Goal: Information Seeking & Learning: Check status

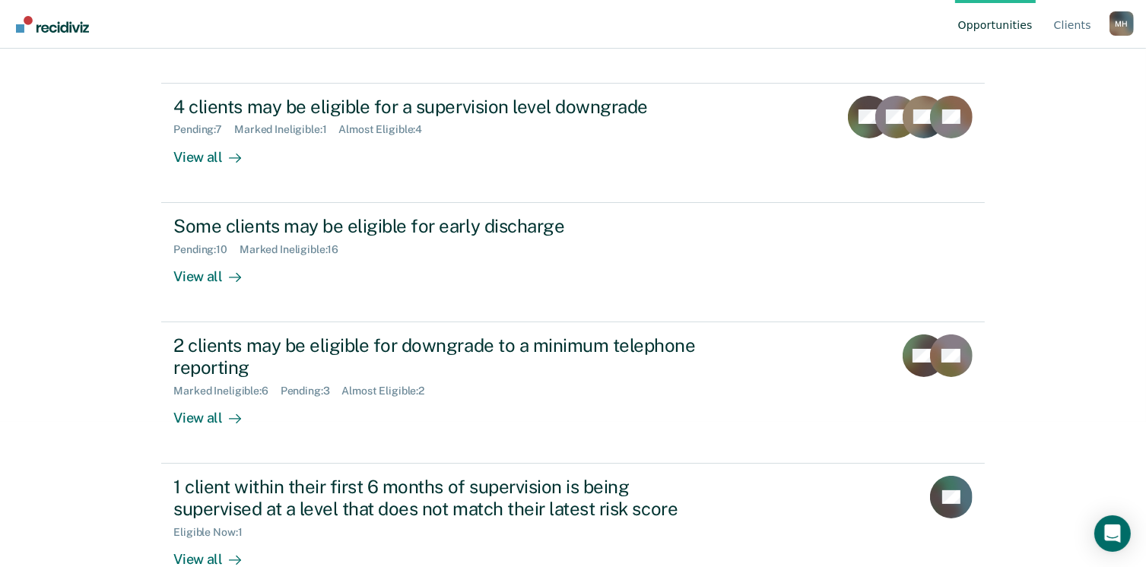
scroll to position [144, 0]
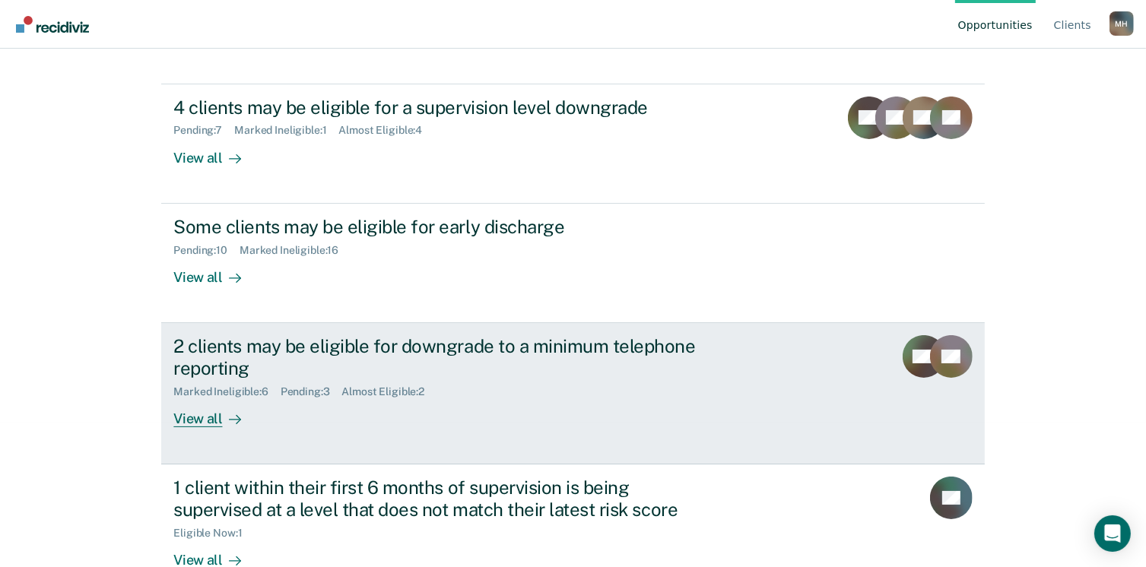
click at [198, 416] on div "View all" at bounding box center [215, 413] width 85 height 30
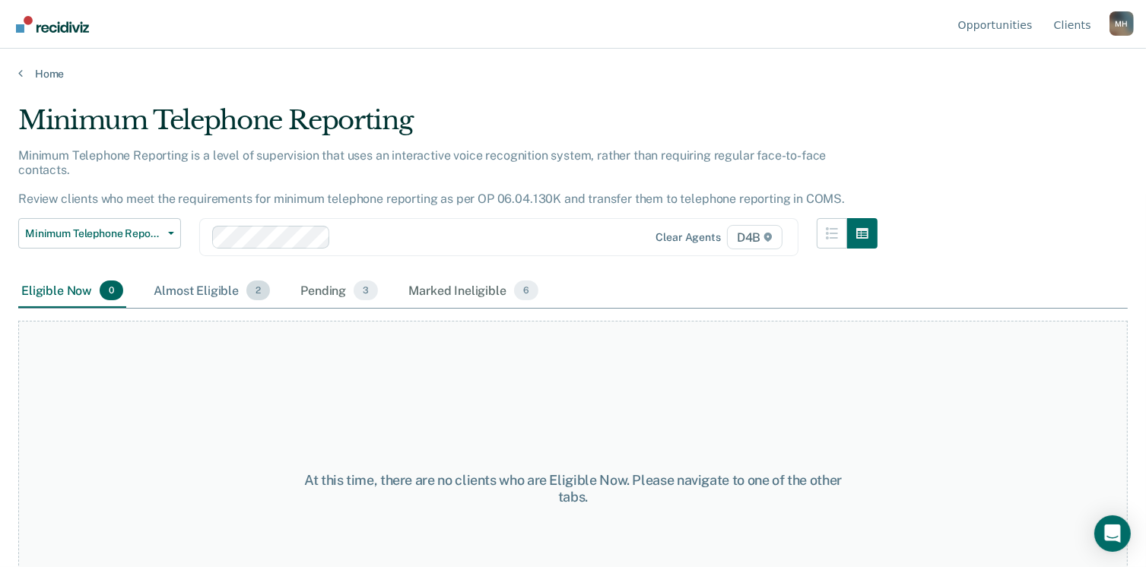
click at [203, 277] on div "Almost Eligible 2" at bounding box center [212, 290] width 122 height 33
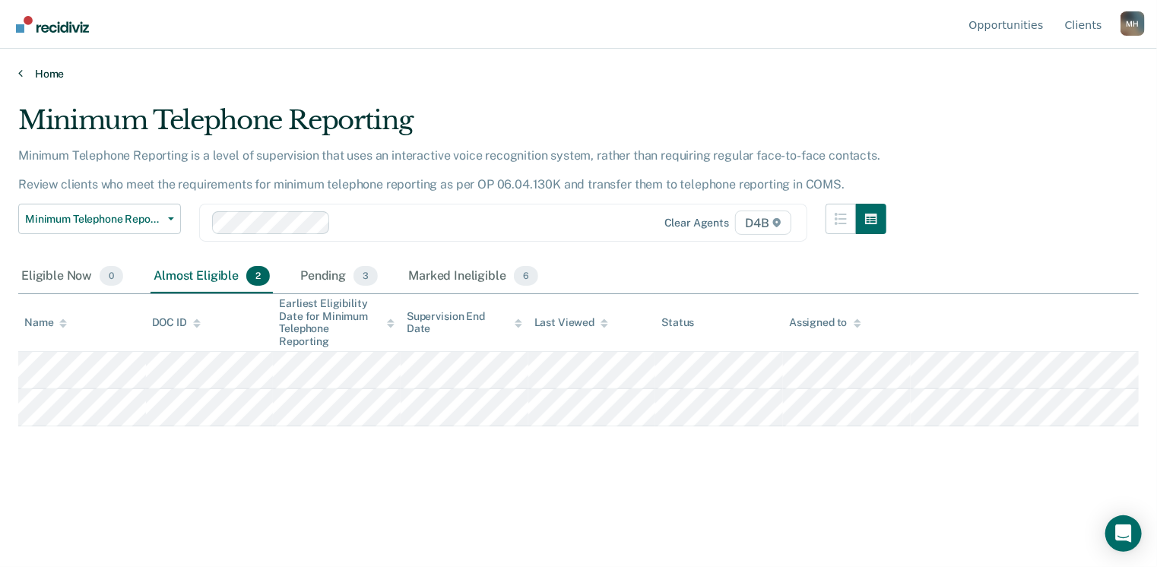
click at [20, 71] on icon at bounding box center [20, 73] width 5 height 12
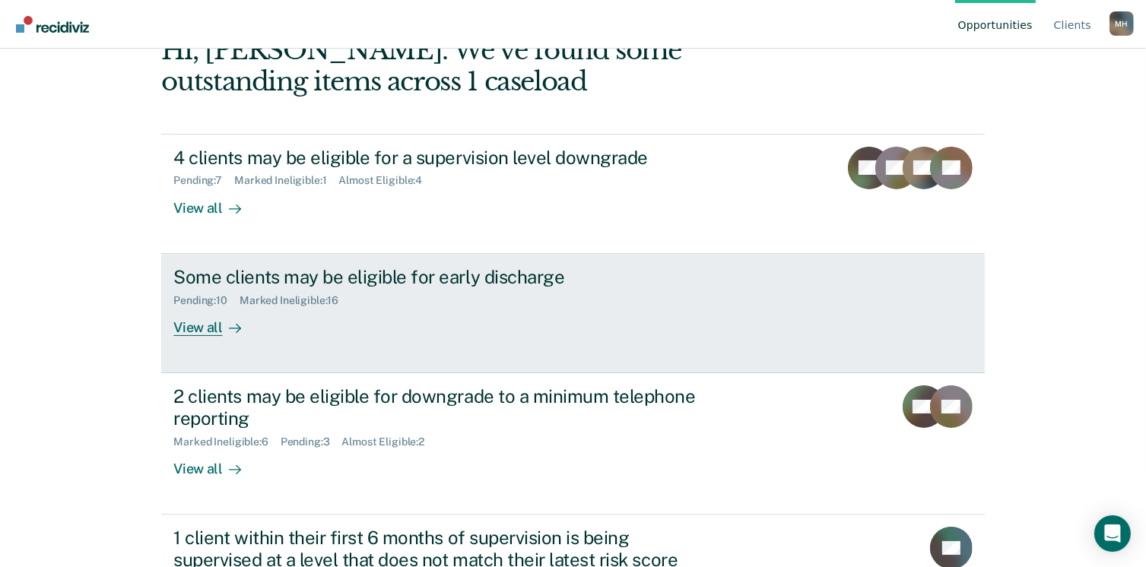
scroll to position [97, 0]
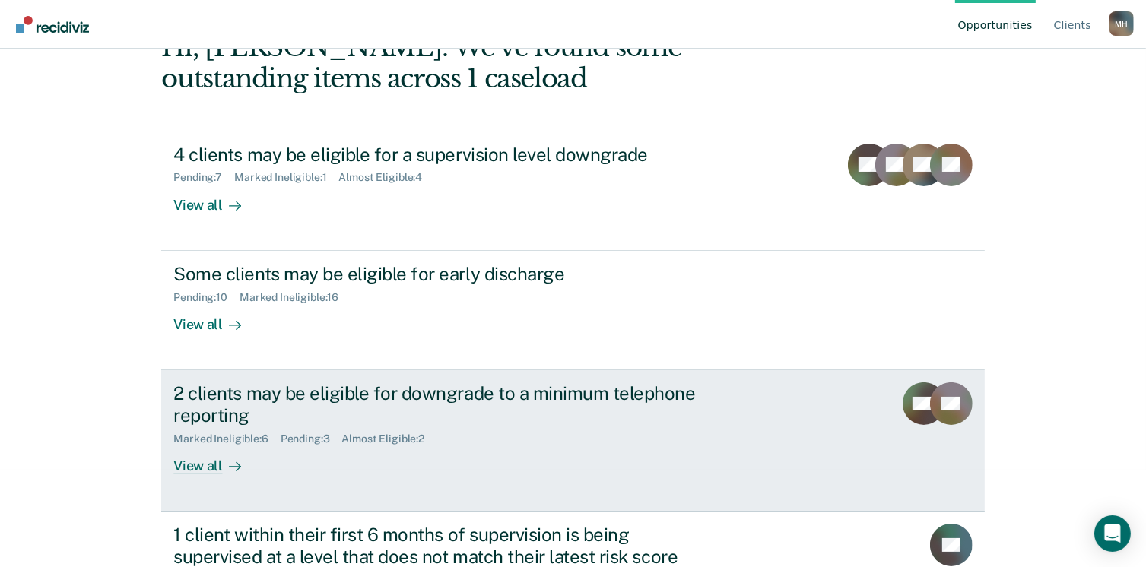
click at [198, 468] on div "View all" at bounding box center [215, 460] width 85 height 30
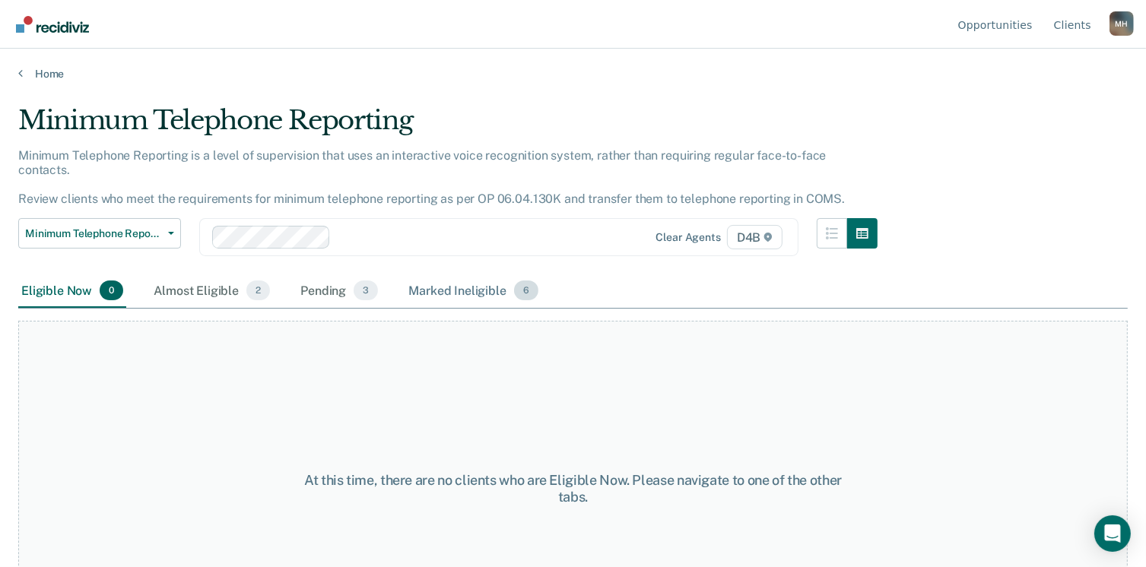
click at [482, 274] on div "Marked Ineligible 6" at bounding box center [473, 290] width 136 height 33
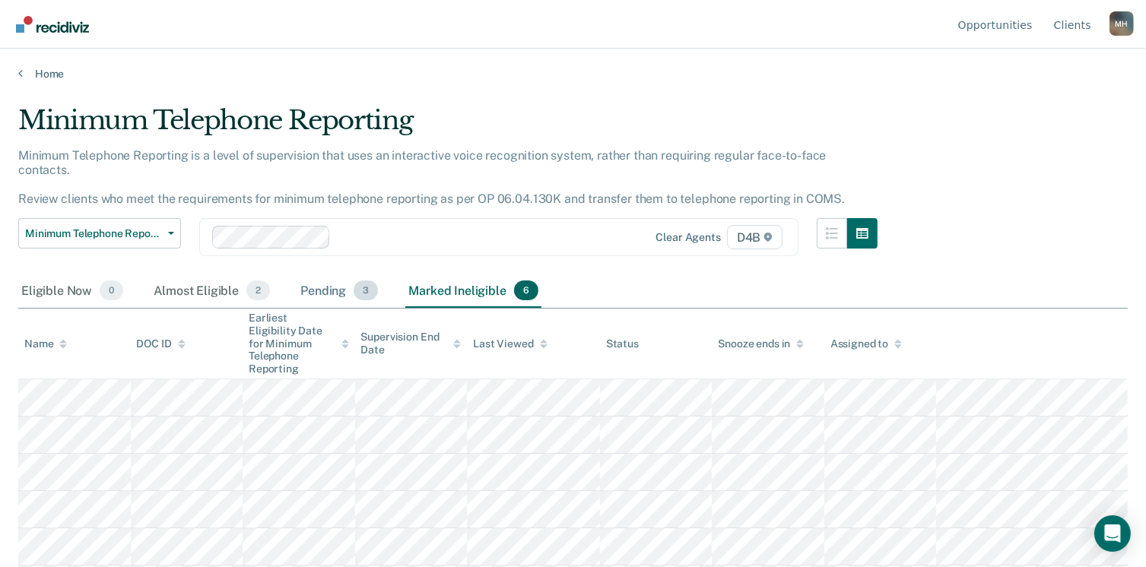
click at [325, 276] on div "Pending 3" at bounding box center [339, 290] width 84 height 33
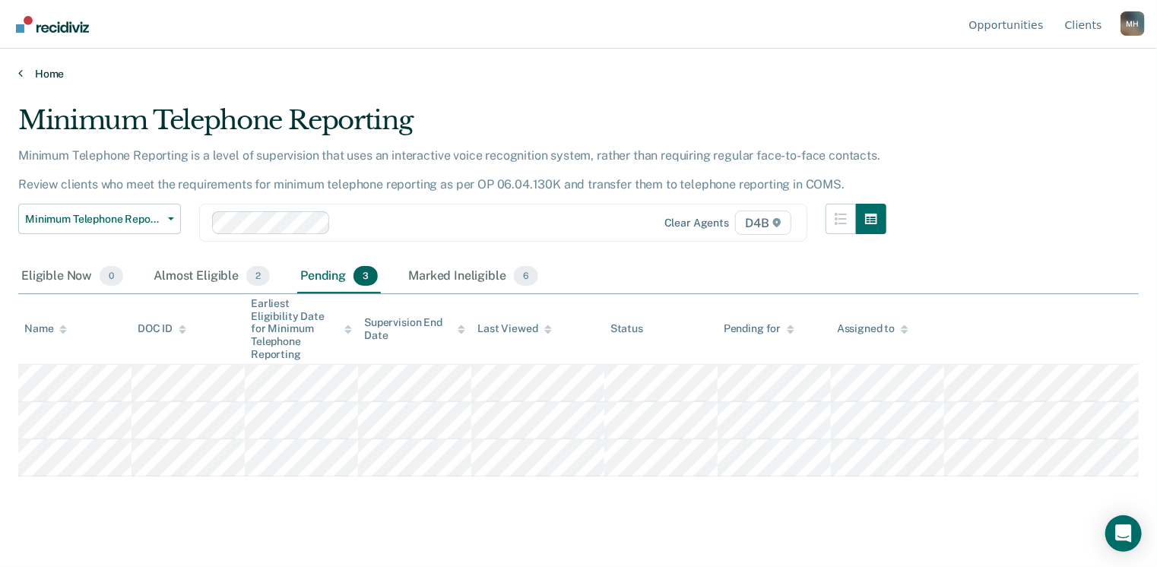
click at [43, 73] on link "Home" at bounding box center [578, 74] width 1121 height 14
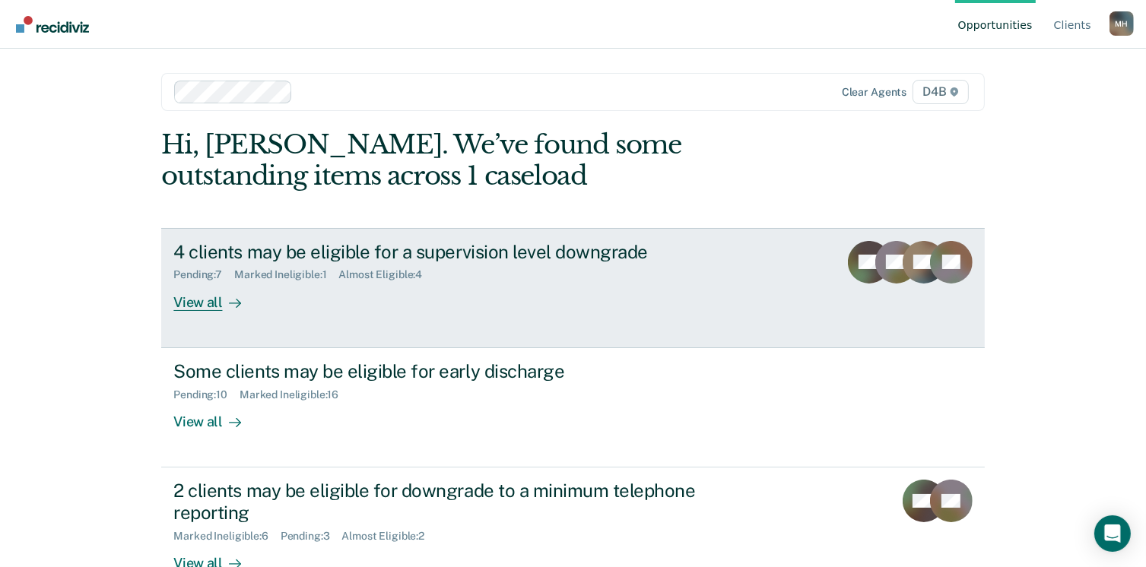
click at [192, 302] on div "View all" at bounding box center [215, 296] width 85 height 30
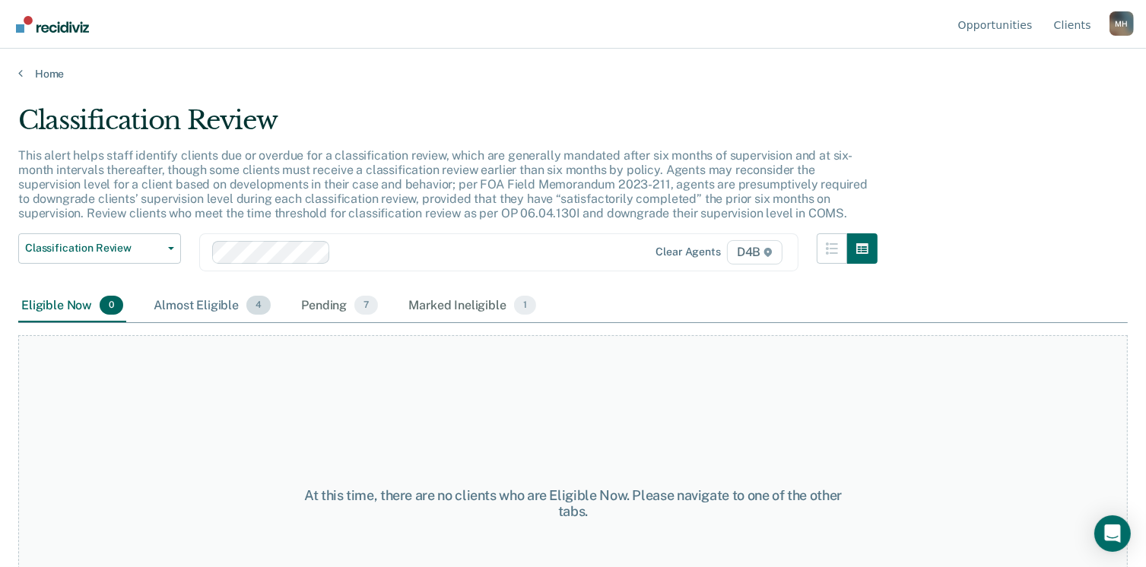
click at [199, 299] on div "Almost Eligible 4" at bounding box center [212, 306] width 123 height 33
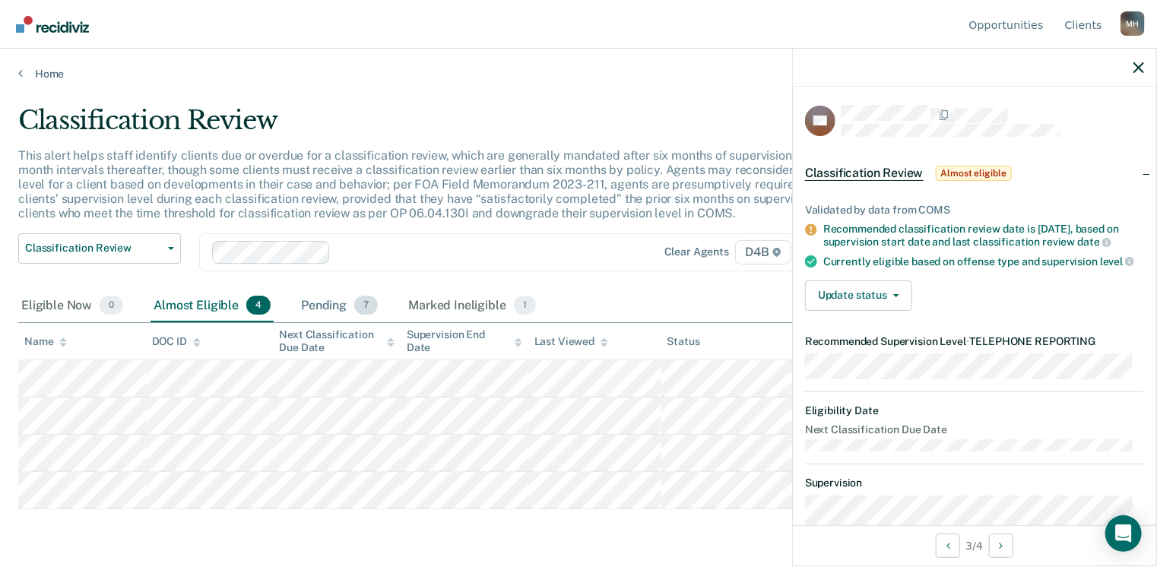
click at [334, 308] on div "Pending 7" at bounding box center [339, 306] width 83 height 33
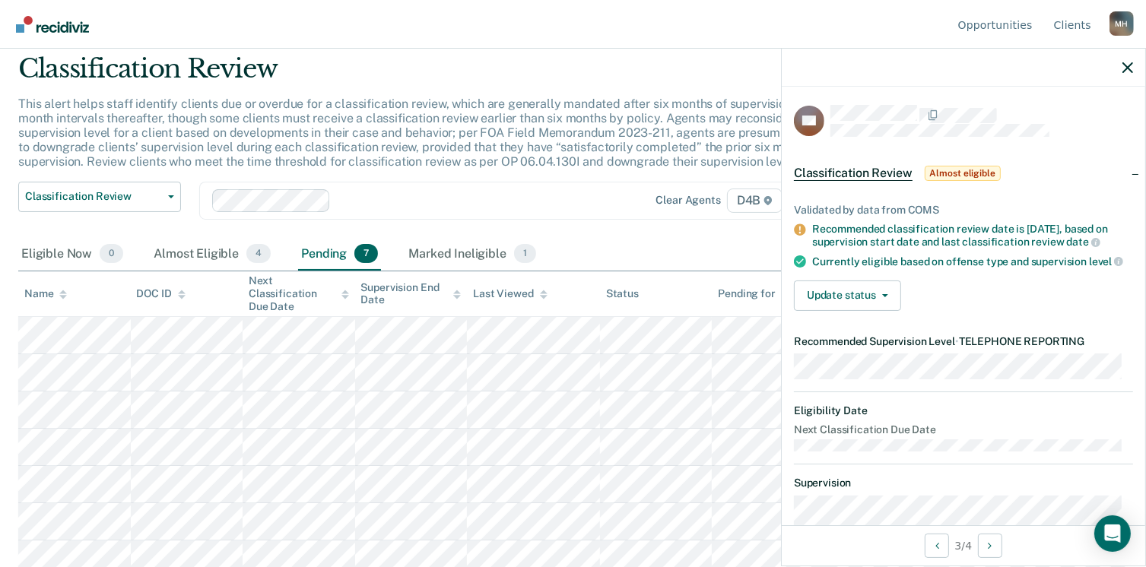
scroll to position [60, 0]
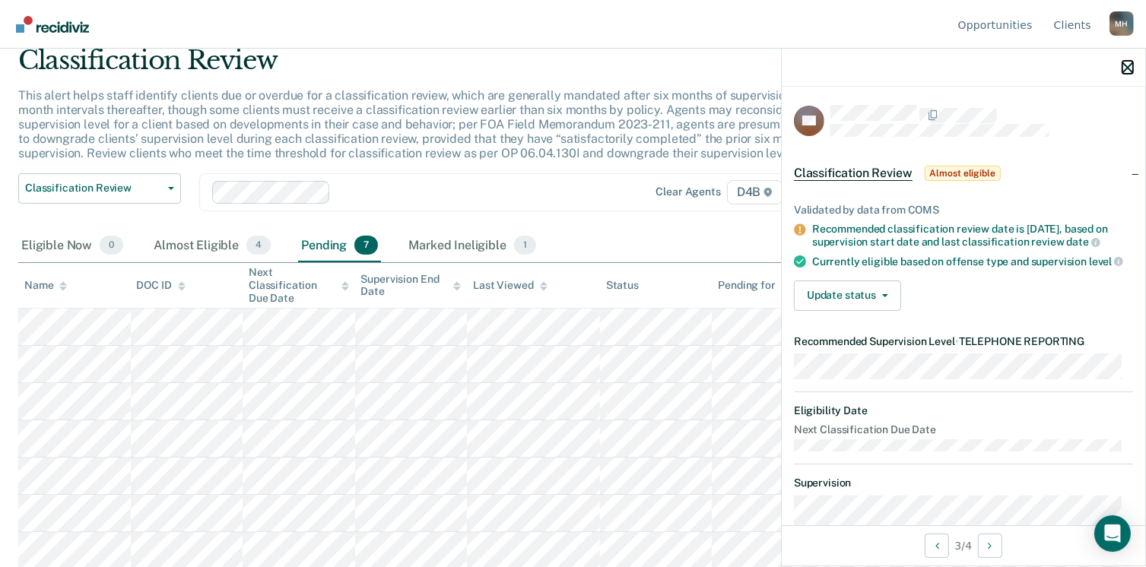
click at [1130, 68] on icon "button" at bounding box center [1127, 67] width 11 height 11
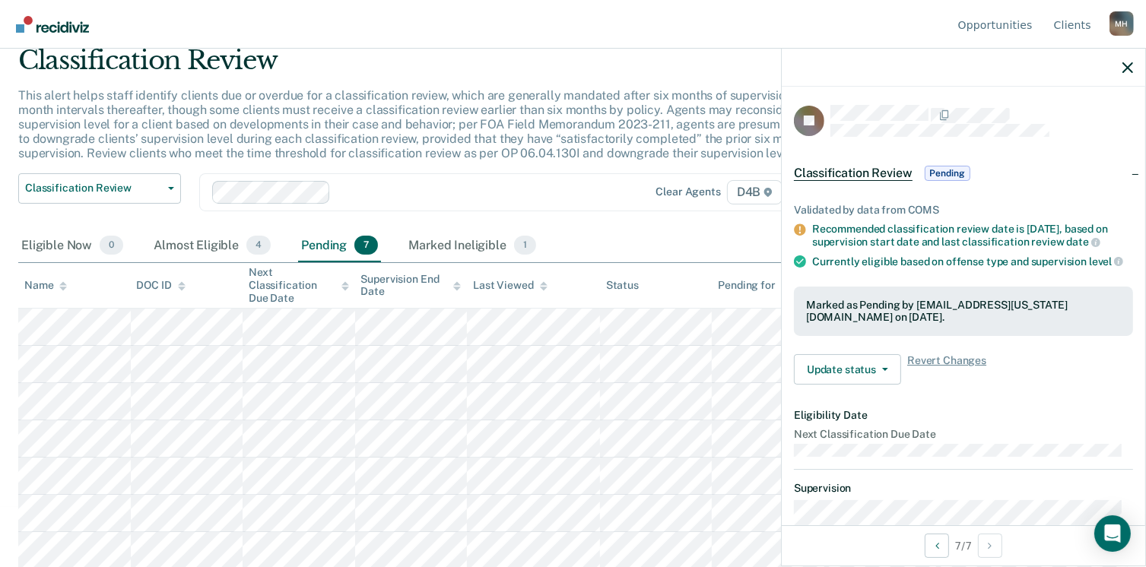
click at [544, 57] on div "Classification Review" at bounding box center [447, 66] width 859 height 43
click at [1126, 64] on icon "button" at bounding box center [1127, 67] width 11 height 11
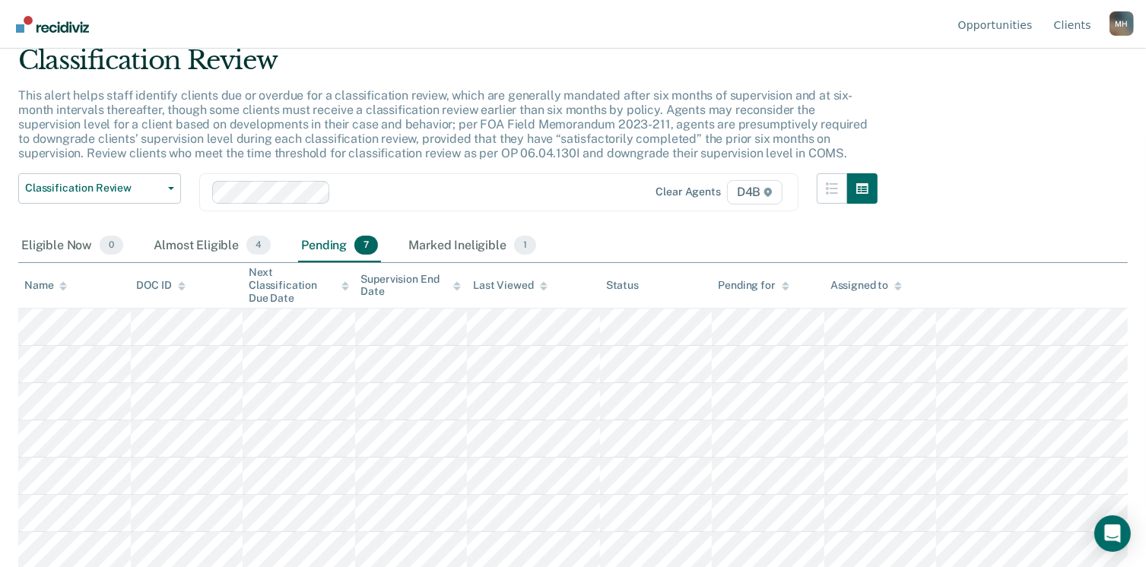
scroll to position [0, 0]
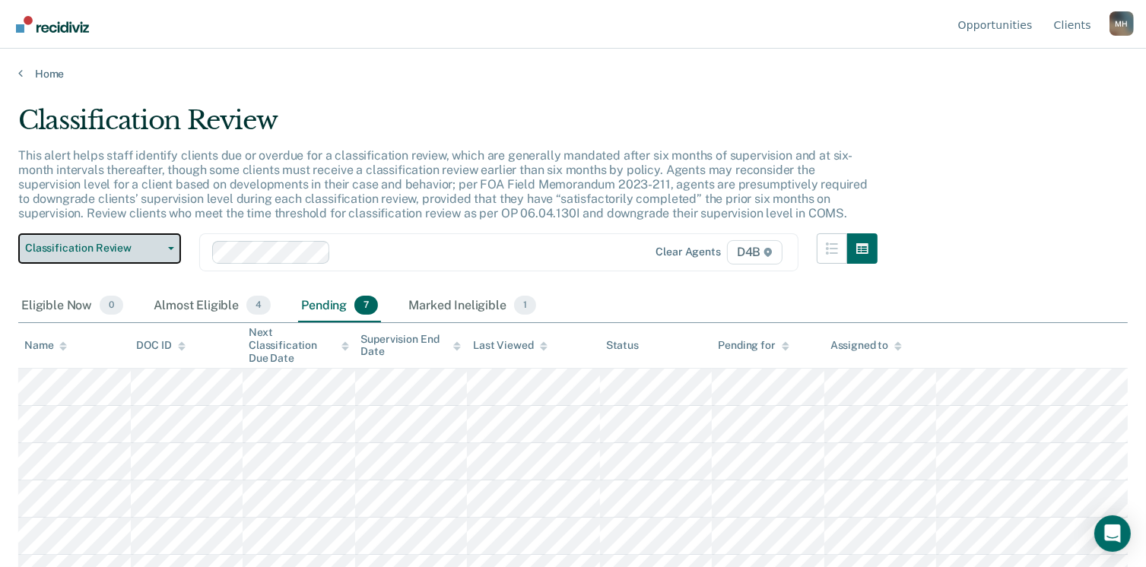
click at [168, 252] on button "Classification Review" at bounding box center [99, 248] width 163 height 30
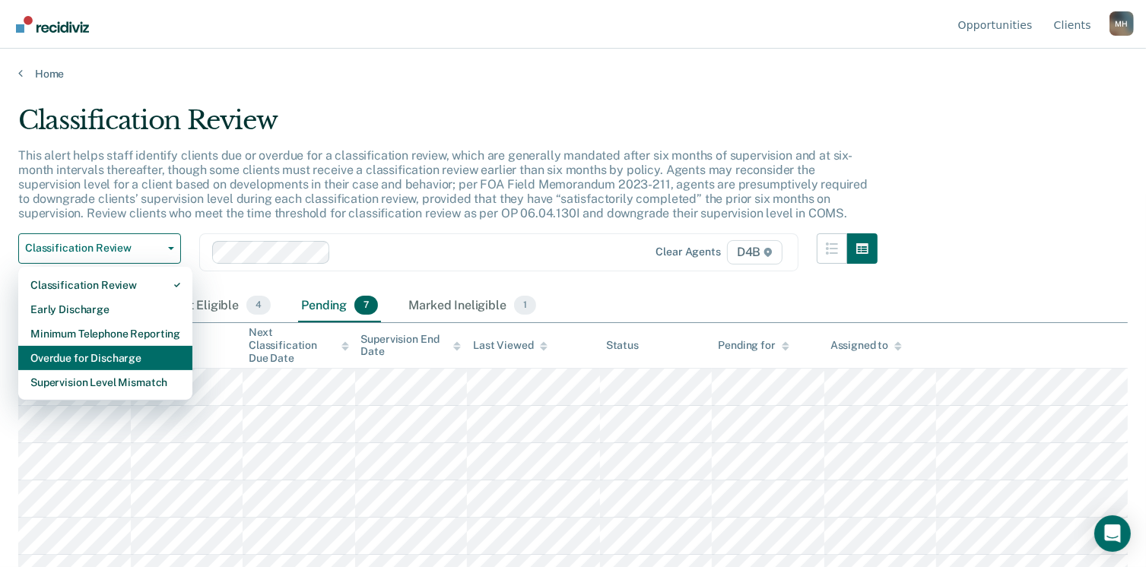
click at [106, 356] on div "Overdue for Discharge" at bounding box center [105, 358] width 150 height 24
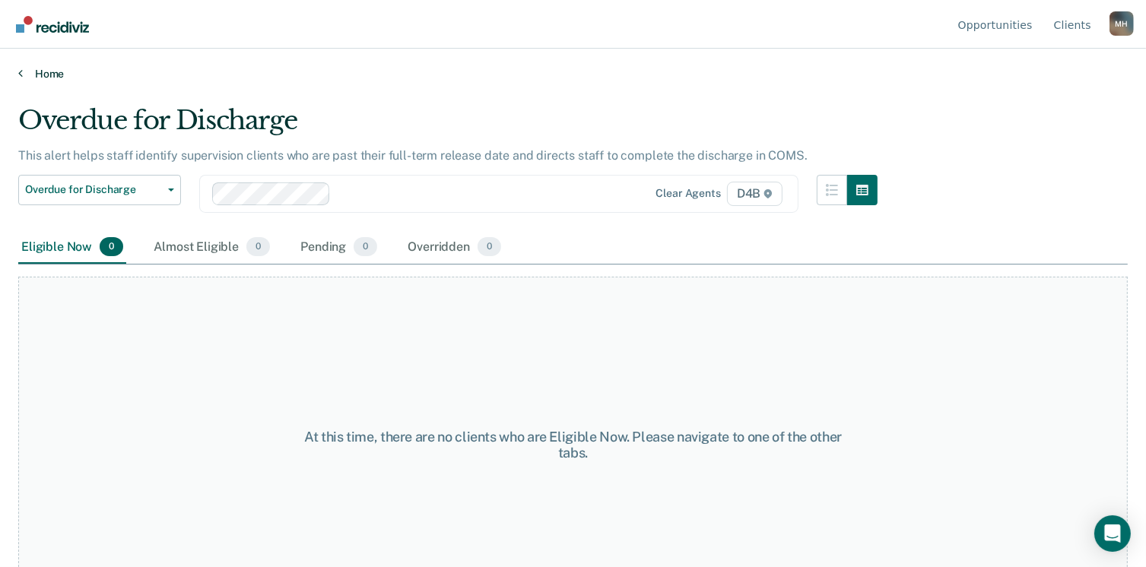
click at [32, 68] on link "Home" at bounding box center [572, 74] width 1109 height 14
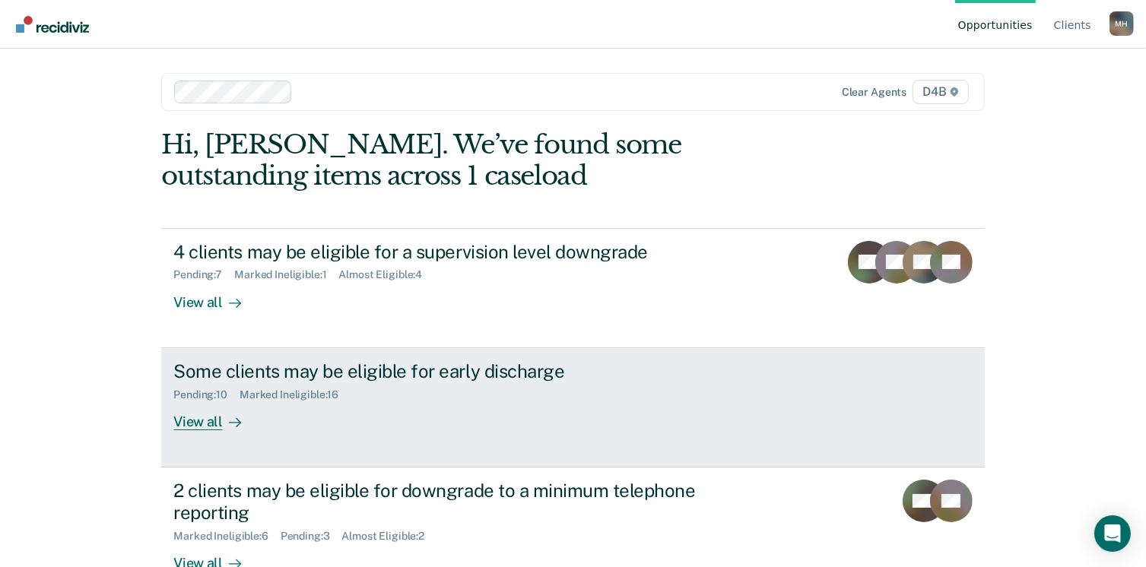
scroll to position [182, 0]
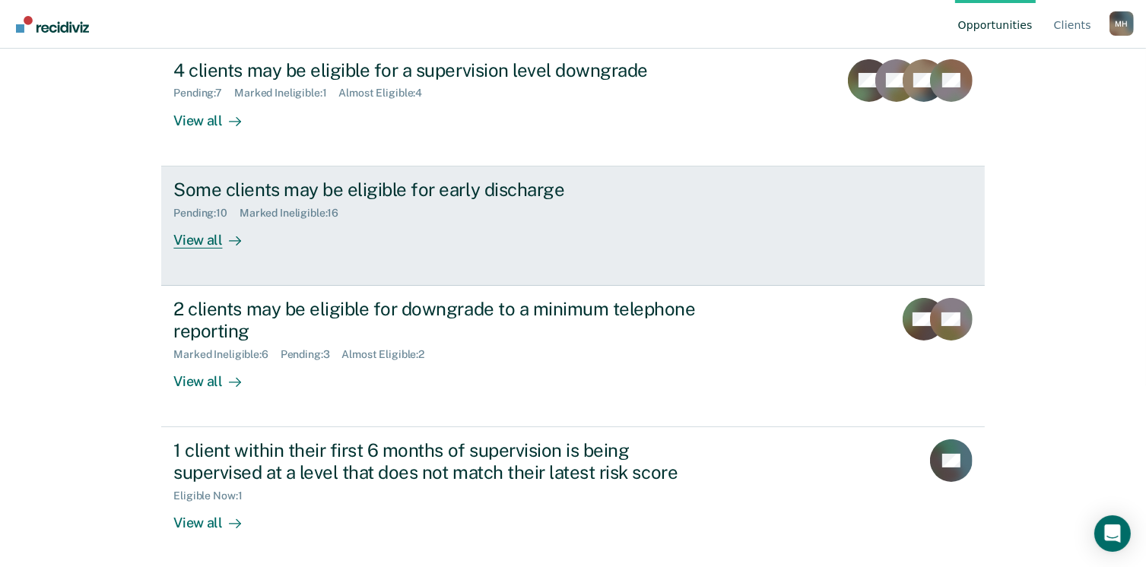
click at [189, 214] on div "Pending : 10" at bounding box center [206, 213] width 66 height 13
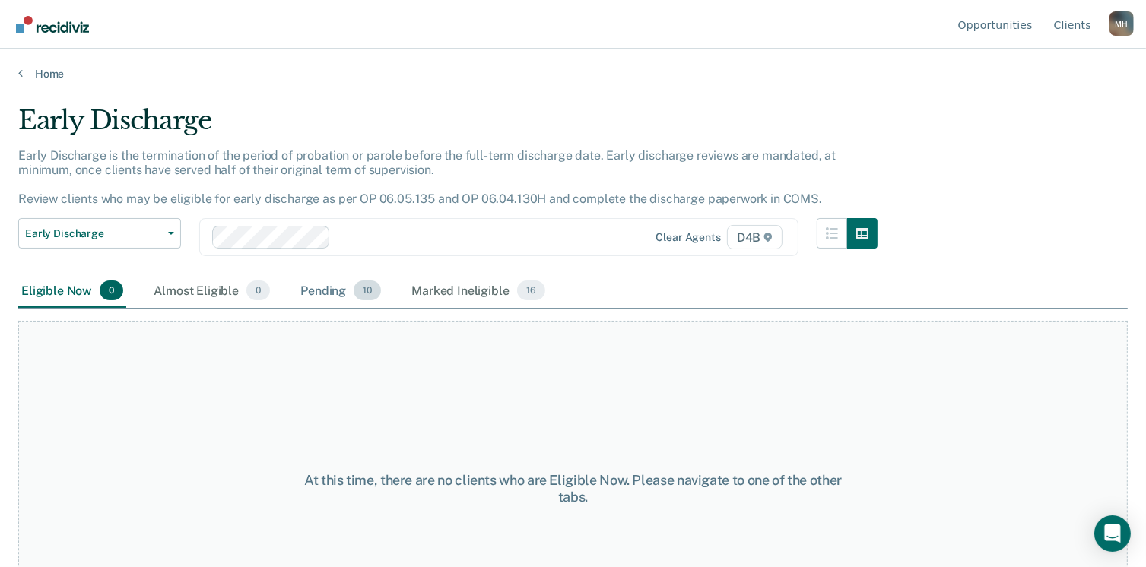
click at [325, 296] on div "Pending 10" at bounding box center [340, 290] width 87 height 33
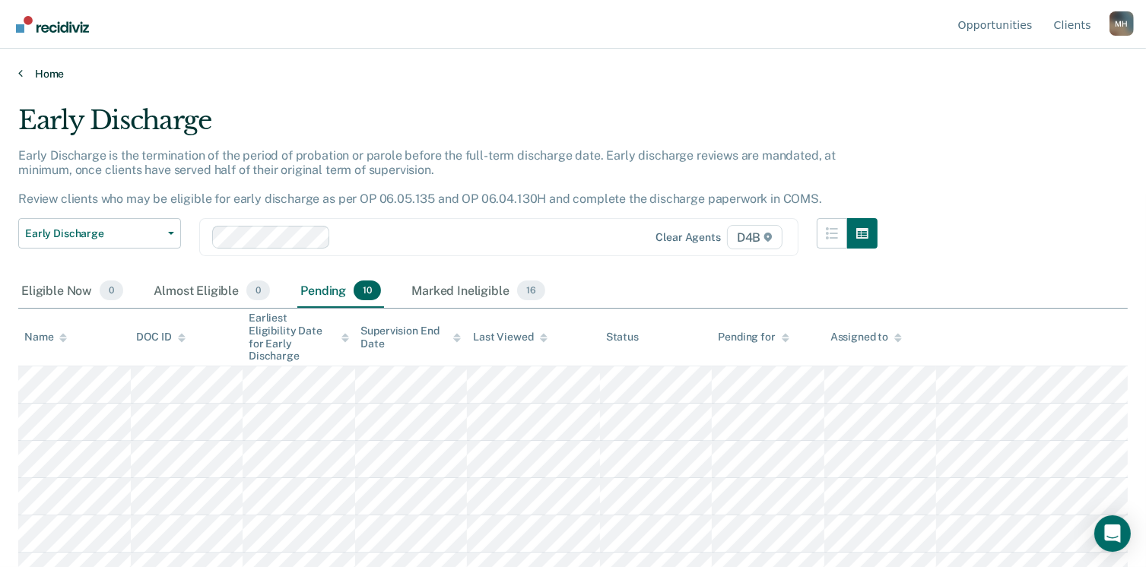
click at [51, 72] on link "Home" at bounding box center [572, 74] width 1109 height 14
